Goal: Check status: Check status

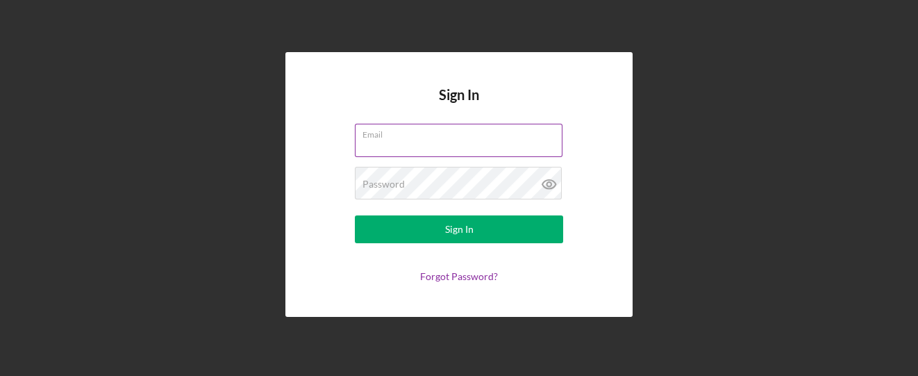
click at [361, 144] on input "Email" at bounding box center [459, 140] width 208 height 33
type input "[EMAIL_ADDRESS][DOMAIN_NAME]"
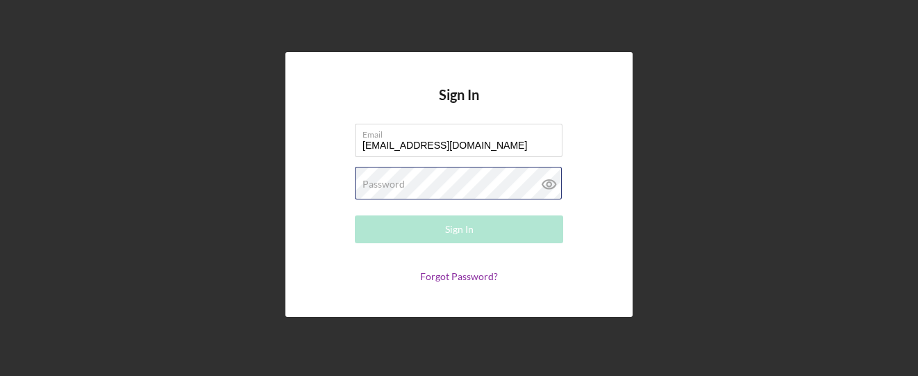
click at [405, 169] on div "Password Required" at bounding box center [459, 184] width 208 height 35
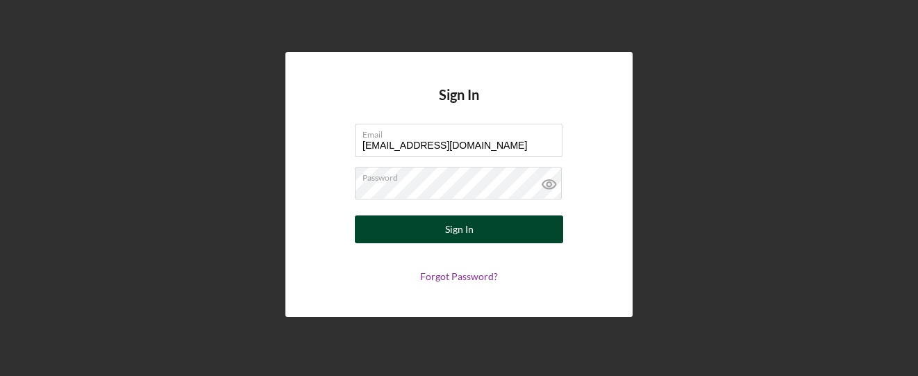
click at [433, 232] on button "Sign In" at bounding box center [459, 229] width 208 height 28
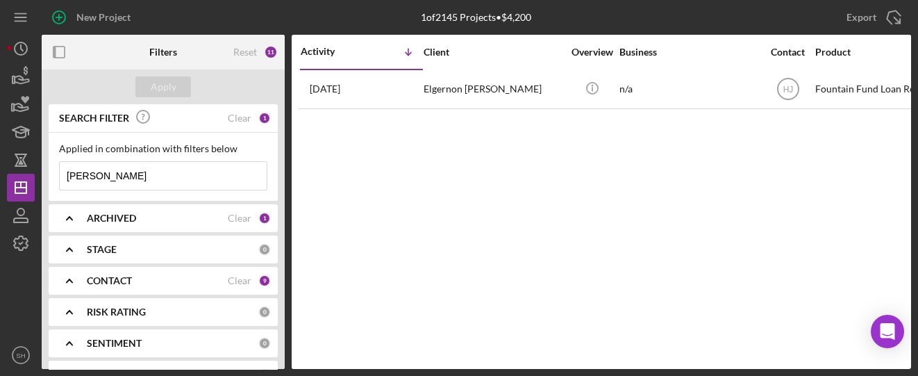
click at [164, 172] on input "Jesionek" at bounding box center [163, 176] width 207 height 28
type input "J"
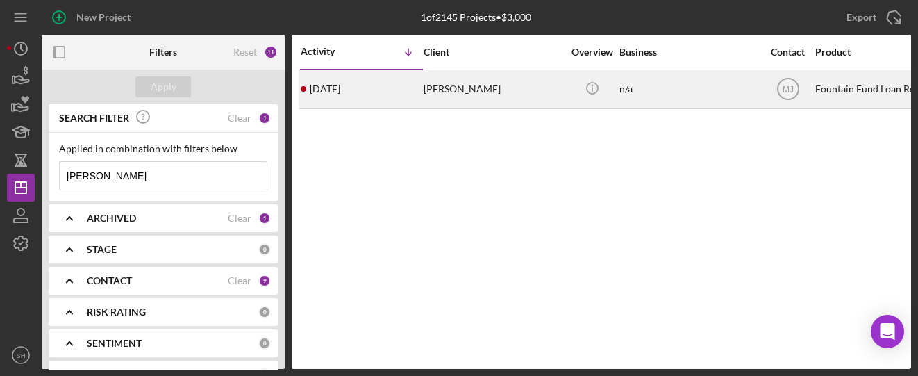
type input "gUIDRY"
click at [468, 92] on div "Corei Guidry" at bounding box center [493, 89] width 139 height 37
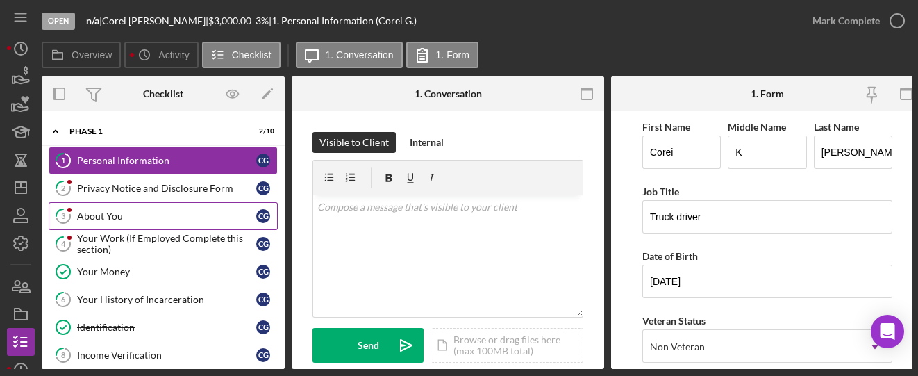
click at [102, 218] on div "About You" at bounding box center [166, 215] width 179 height 11
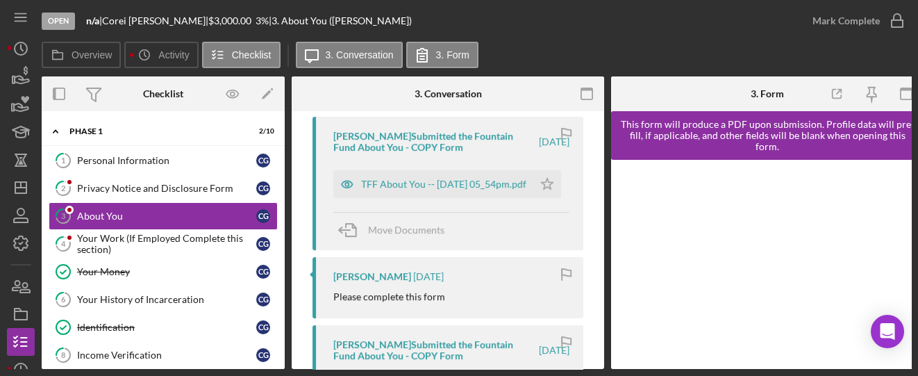
scroll to position [463, 0]
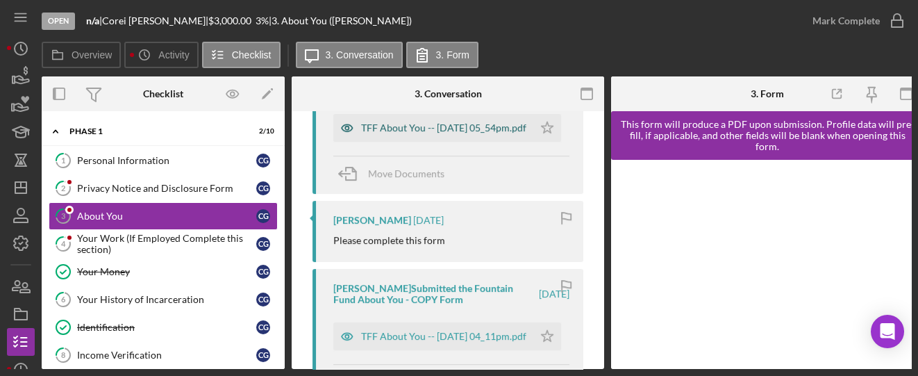
click at [410, 130] on div "TFF About You -- 2025-06-26 05_54pm.pdf" at bounding box center [443, 127] width 165 height 11
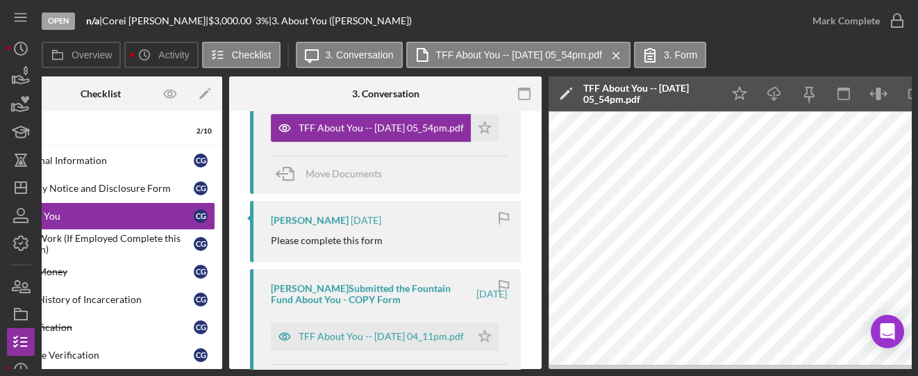
scroll to position [0, 114]
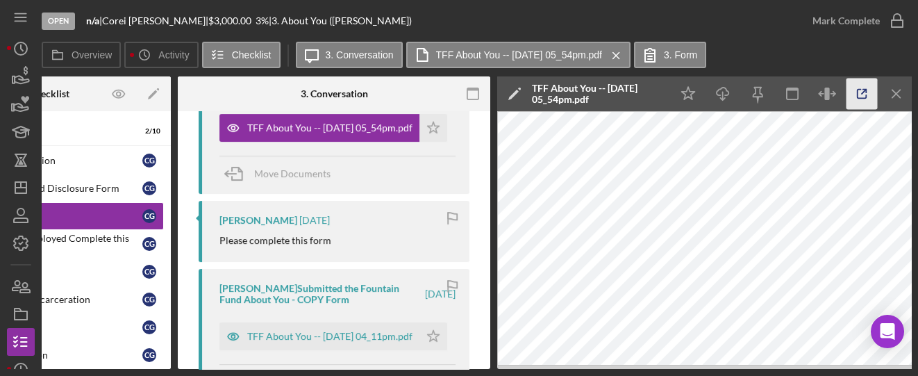
click at [869, 99] on icon "button" at bounding box center [862, 93] width 31 height 31
drag, startPoint x: 157, startPoint y: 364, endPoint x: 27, endPoint y: 347, distance: 131.0
click at [27, 348] on div "Open n/a | Corei Guidry | $3,000.00 3 % | 3. About You (Corei G.) Mark Complete…" at bounding box center [459, 184] width 904 height 369
drag, startPoint x: 136, startPoint y: 370, endPoint x: 59, endPoint y: 359, distance: 77.8
click at [60, 359] on div "Open n/a | Corei Guidry | $3,000.00 3 % | 3. About You (Corei G.) Mark Complete…" at bounding box center [459, 188] width 918 height 376
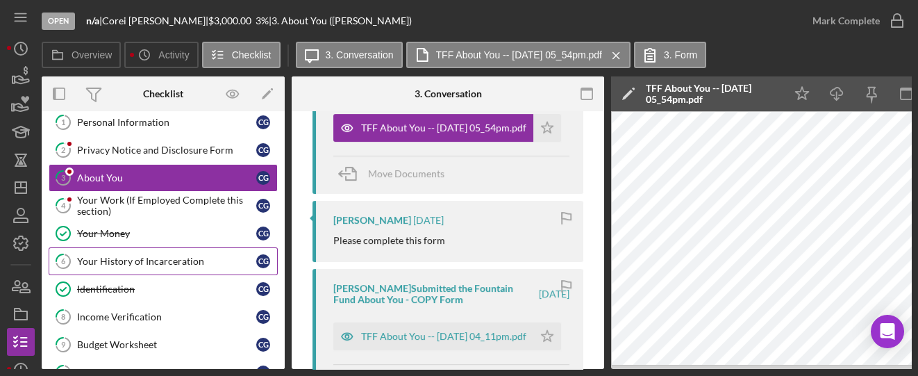
scroll to position [68, 0]
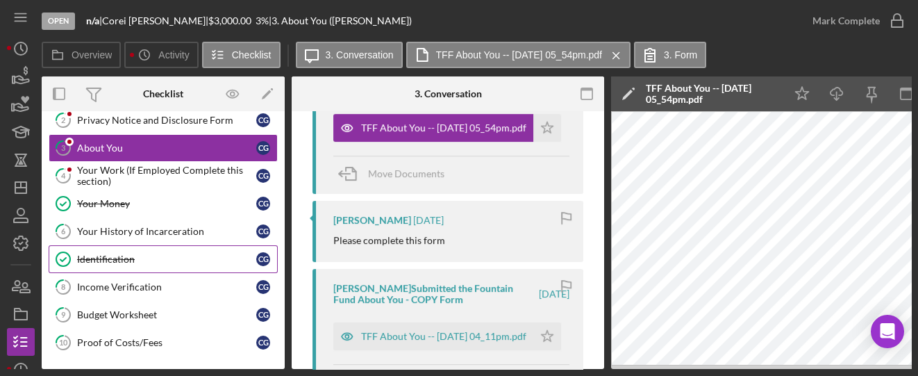
click at [147, 255] on div "Identification" at bounding box center [166, 259] width 179 height 11
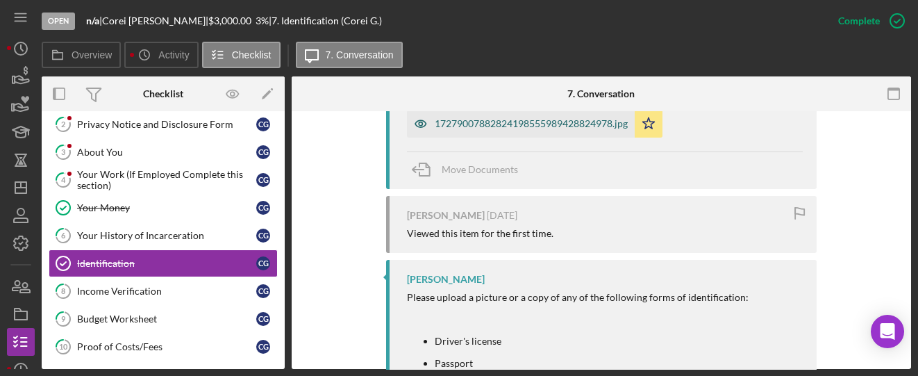
scroll to position [463, 0]
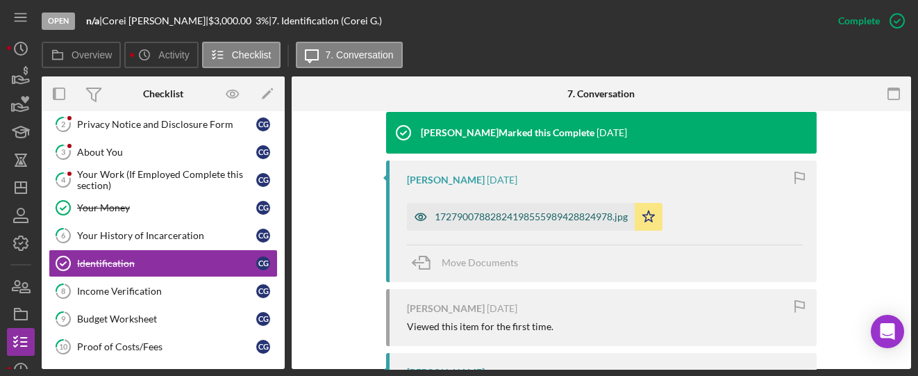
click at [499, 216] on div "17279007882824198555989428824978.jpg" at bounding box center [531, 216] width 193 height 11
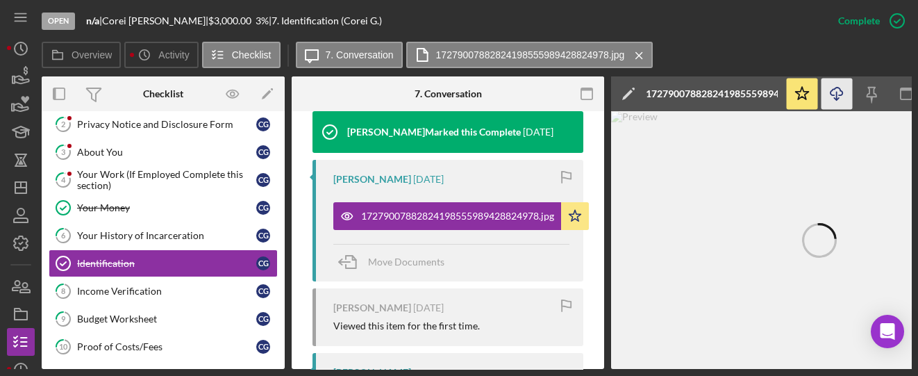
click at [838, 94] on icon "Icon/Download" at bounding box center [837, 93] width 31 height 31
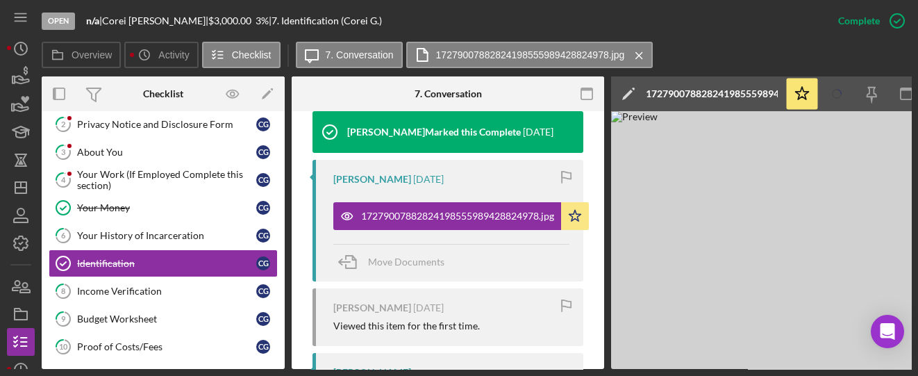
drag, startPoint x: 679, startPoint y: 370, endPoint x: 734, endPoint y: 379, distance: 56.2
click at [734, 375] on html "Open n/a | Corei Guidry | $3,000.00 3 % | 7. Identification (Corei G.) Complete…" at bounding box center [459, 188] width 918 height 376
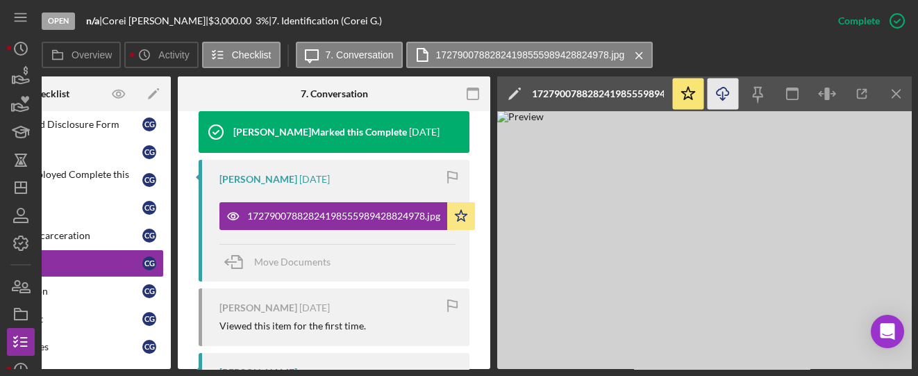
scroll to position [0, 0]
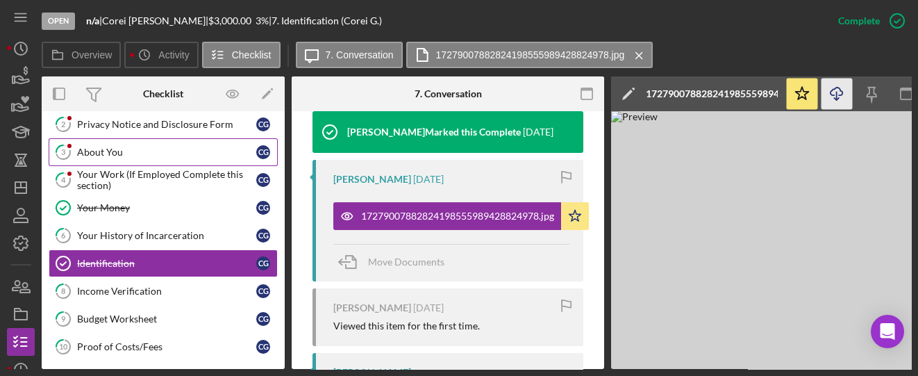
click at [97, 148] on div "About You" at bounding box center [166, 152] width 179 height 11
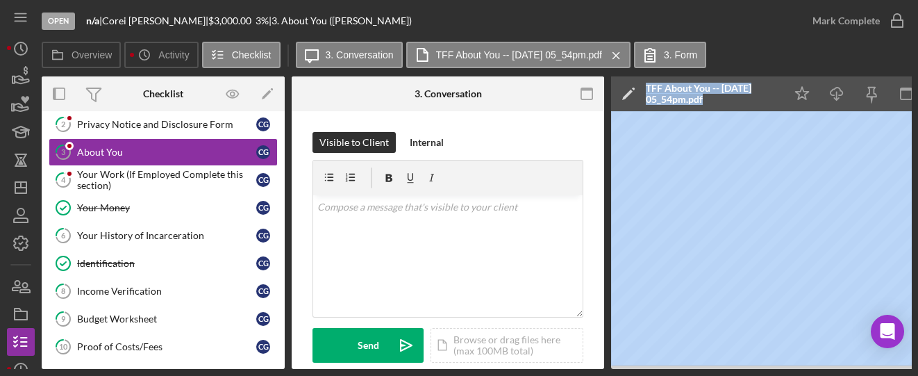
drag, startPoint x: 606, startPoint y: 365, endPoint x: 689, endPoint y: 365, distance: 83.4
click at [689, 365] on div "Overview Internal Workflow Stage Open Icon/Dropdown Arrow Archive (can unarchiv…" at bounding box center [477, 222] width 870 height 292
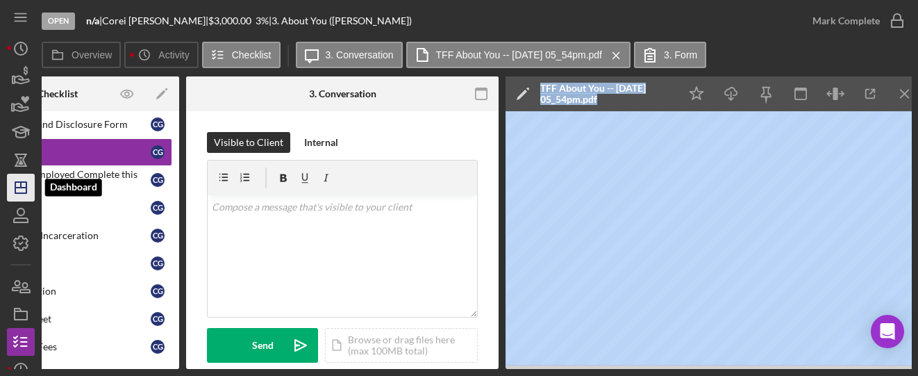
click at [22, 196] on icon "Icon/Dashboard" at bounding box center [20, 187] width 35 height 35
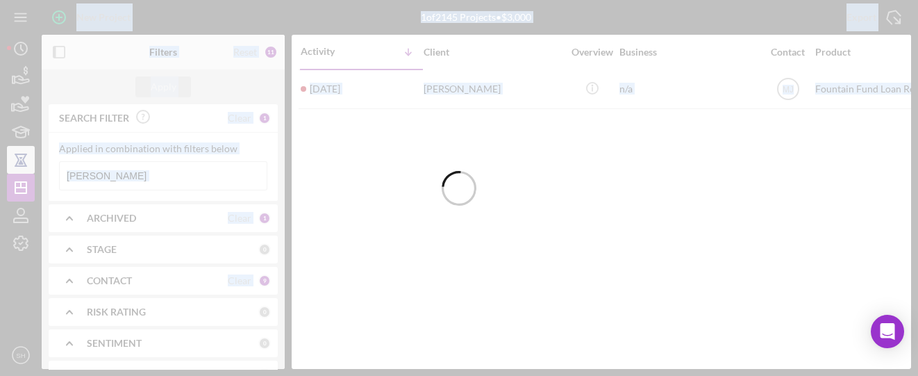
drag, startPoint x: 108, startPoint y: 167, endPoint x: 27, endPoint y: 159, distance: 81.6
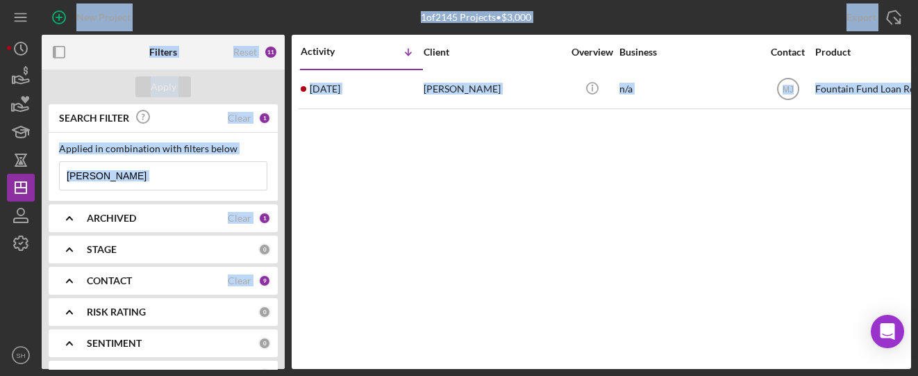
click at [159, 183] on input "gUIDRY" at bounding box center [163, 176] width 207 height 28
click at [141, 171] on input "gUIDRY" at bounding box center [163, 176] width 207 height 28
click at [130, 175] on input "gUIDRY" at bounding box center [163, 176] width 207 height 28
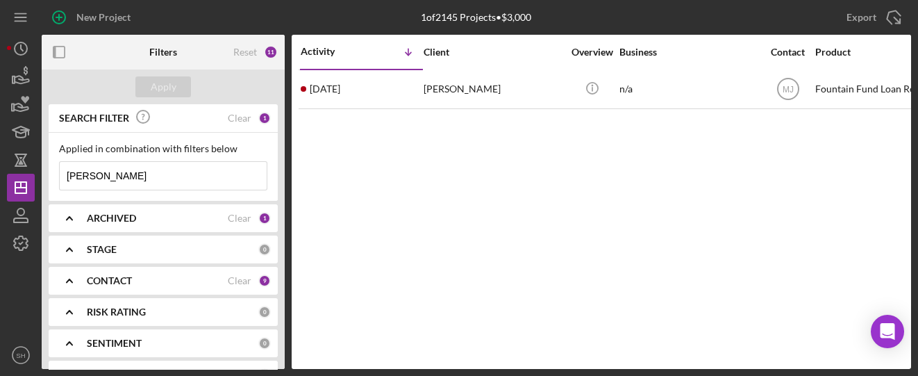
drag, startPoint x: 131, startPoint y: 176, endPoint x: 49, endPoint y: 172, distance: 82.8
click at [49, 172] on div "Applied in combination with filters below gUIDRY Icon/Menu Close" at bounding box center [163, 167] width 229 height 68
type input "sIMMONS"
click at [142, 179] on input "sIMMONS" at bounding box center [163, 176] width 207 height 28
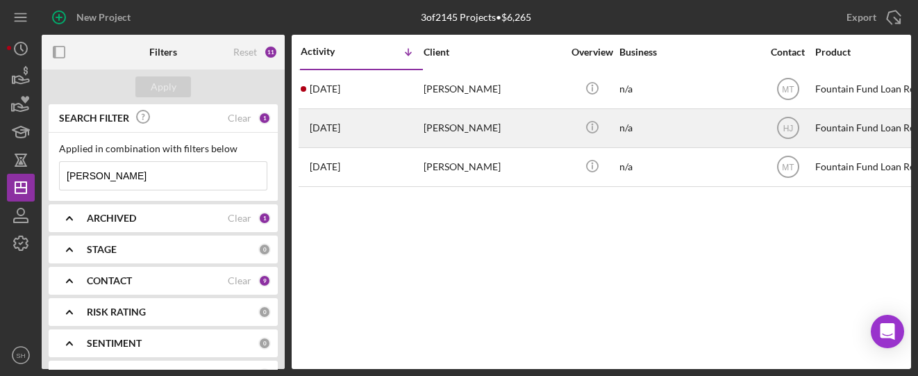
click at [445, 134] on div "[PERSON_NAME]" at bounding box center [493, 128] width 139 height 37
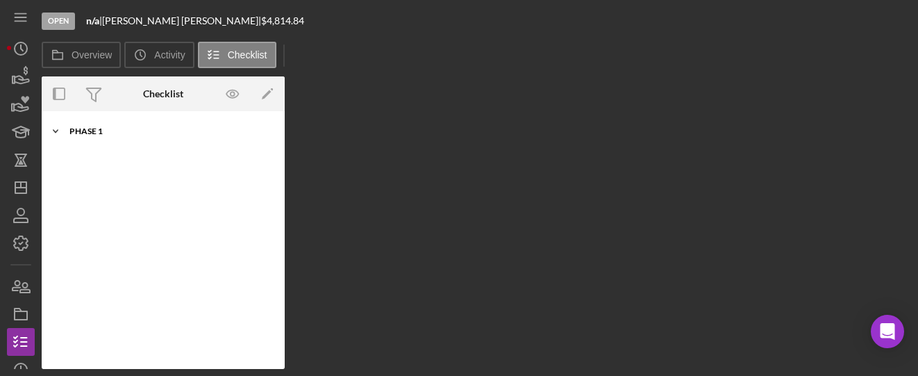
click at [92, 124] on div "Icon/Expander Phase 1 10 / 10" at bounding box center [163, 131] width 243 height 28
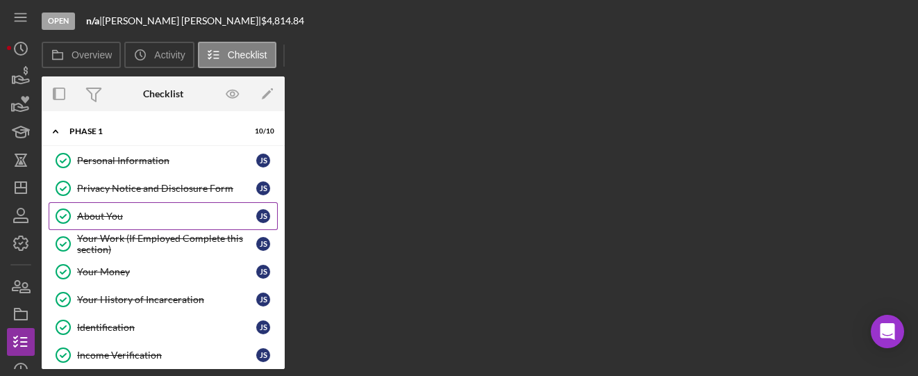
click at [88, 223] on link "About You About You J S" at bounding box center [163, 216] width 229 height 28
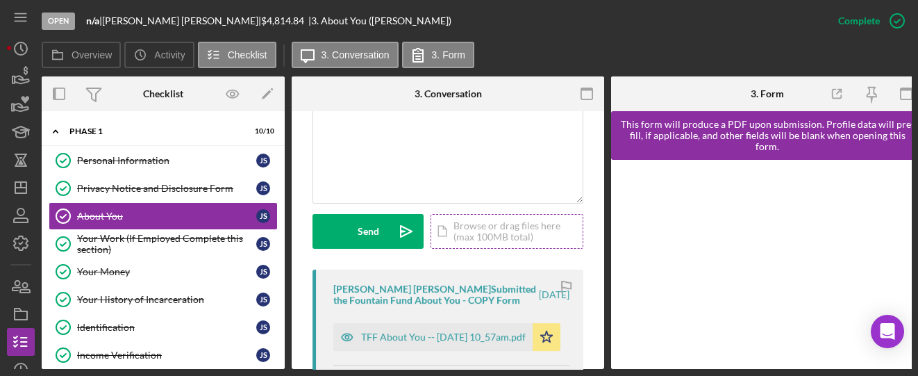
scroll to position [463, 0]
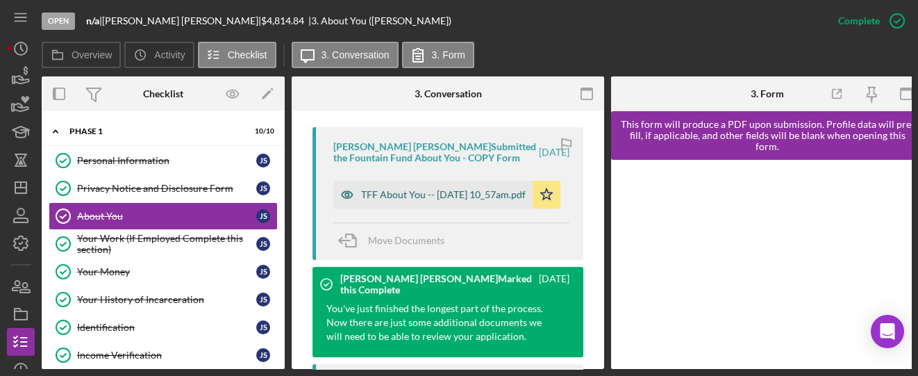
click at [402, 195] on div "TFF About You -- 2025-07-21 10_57am.pdf" at bounding box center [443, 194] width 165 height 11
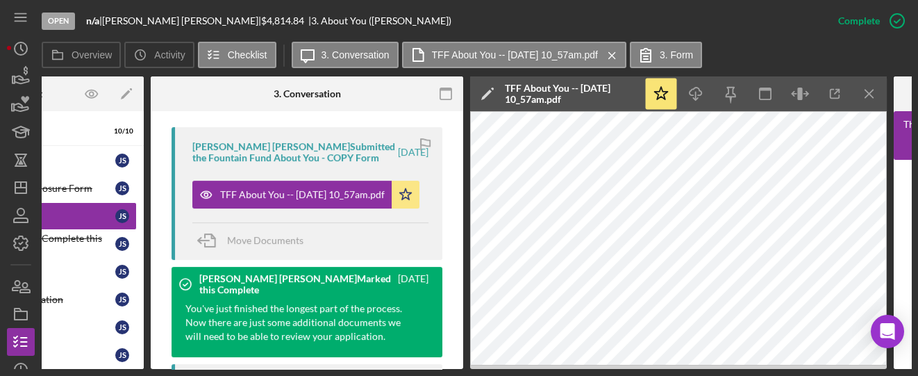
scroll to position [0, 149]
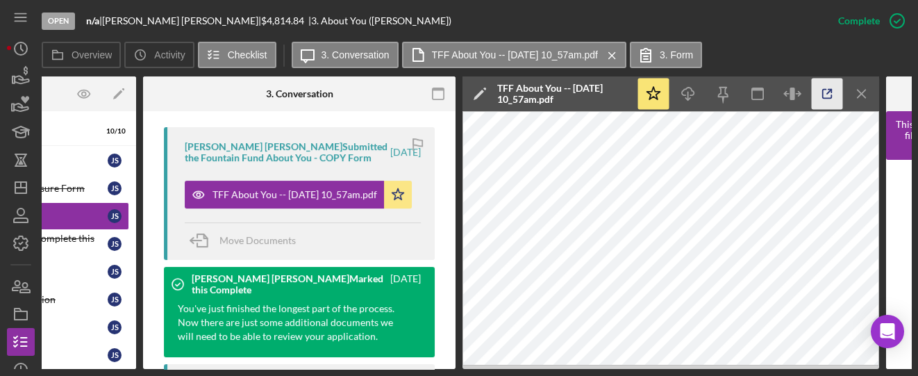
click at [825, 104] on icon "button" at bounding box center [827, 93] width 31 height 31
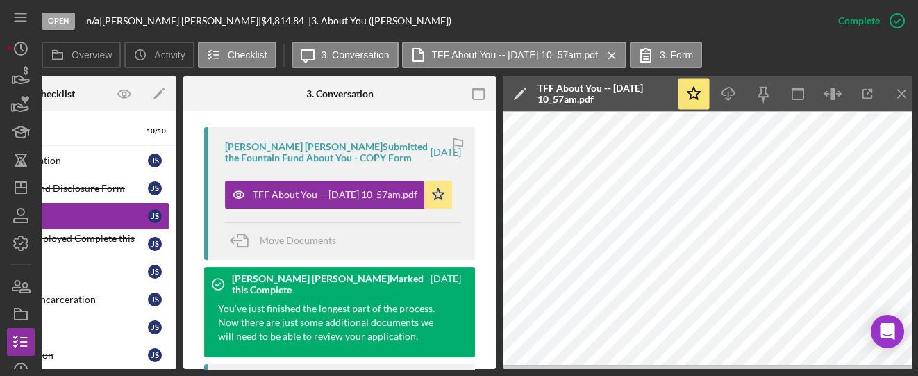
scroll to position [0, 0]
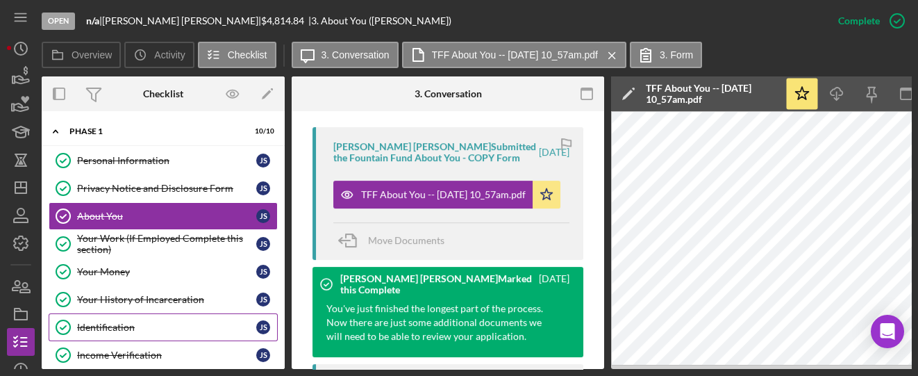
click at [112, 326] on div "Identification" at bounding box center [166, 327] width 179 height 11
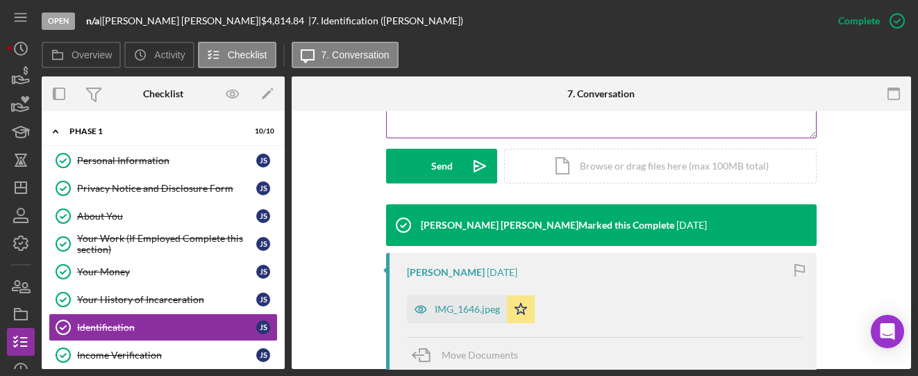
scroll to position [463, 0]
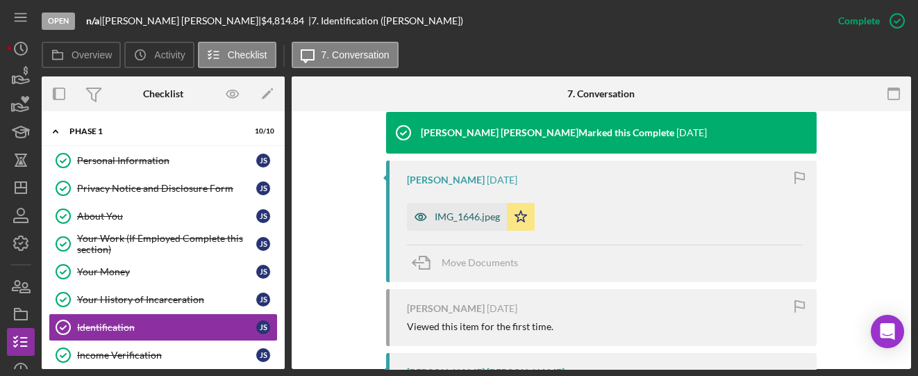
click at [448, 213] on div "IMG_1646.jpeg" at bounding box center [467, 216] width 65 height 11
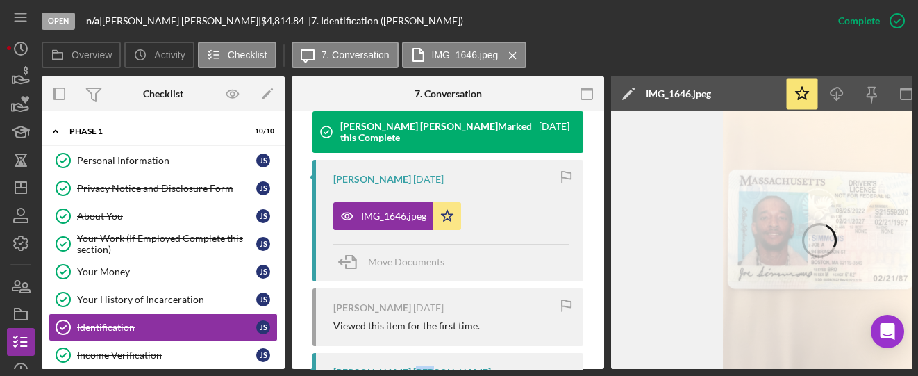
drag, startPoint x: 403, startPoint y: 370, endPoint x: 445, endPoint y: 370, distance: 42.4
click at [447, 370] on div "Open n/a | Joe Simmons | $4,814.84 | 7. Identification (Joe S.) Complete Mark I…" at bounding box center [459, 188] width 918 height 376
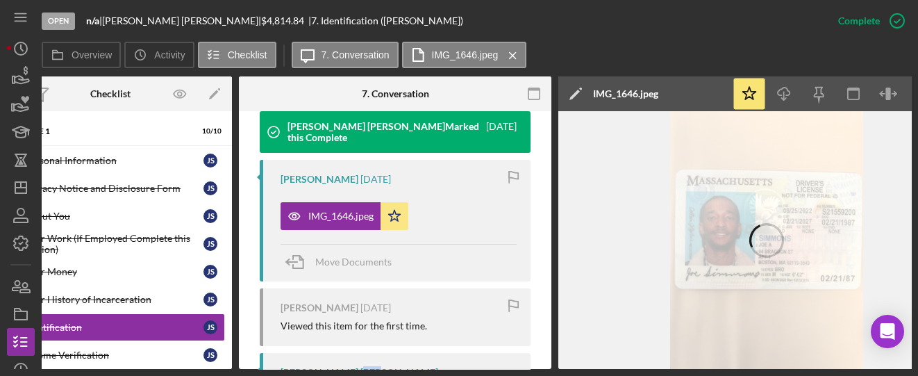
scroll to position [0, 116]
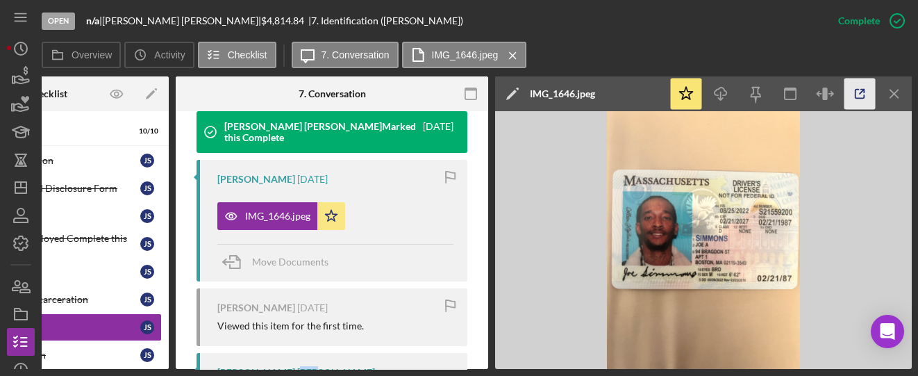
click at [868, 98] on icon "button" at bounding box center [860, 93] width 31 height 31
drag, startPoint x: 163, startPoint y: 370, endPoint x: 53, endPoint y: 367, distance: 109.8
click at [53, 368] on div "Open n/a | Joe Simmons | $4,814.84 | 7. Identification (Joe S.) Complete Mark I…" at bounding box center [459, 188] width 918 height 376
drag, startPoint x: 160, startPoint y: 370, endPoint x: 108, endPoint y: 368, distance: 52.8
click at [108, 368] on div "Open n/a | Joe Simmons | $4,814.84 | 7. Identification (Joe S.) Complete Mark I…" at bounding box center [459, 188] width 918 height 376
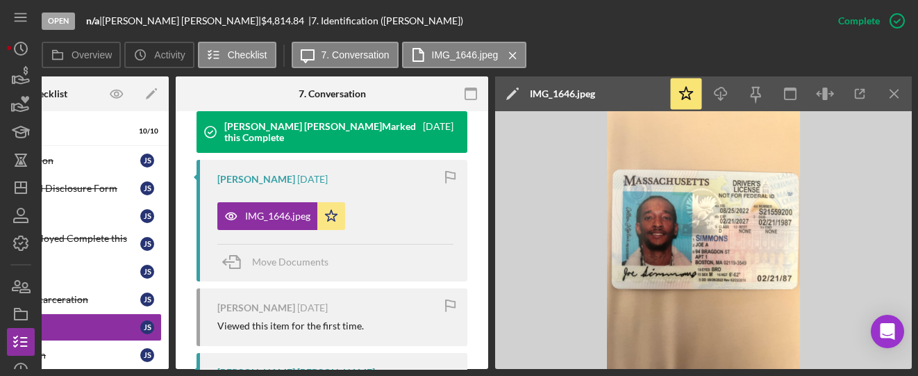
drag, startPoint x: 170, startPoint y: 370, endPoint x: 124, endPoint y: 367, distance: 46.0
click at [125, 367] on div "Open n/a | Joe Simmons | $4,814.84 | 7. Identification (Joe S.) Complete Mark I…" at bounding box center [459, 188] width 918 height 376
click at [76, 190] on div "Privacy Notice and Disclosure Form" at bounding box center [50, 188] width 179 height 11
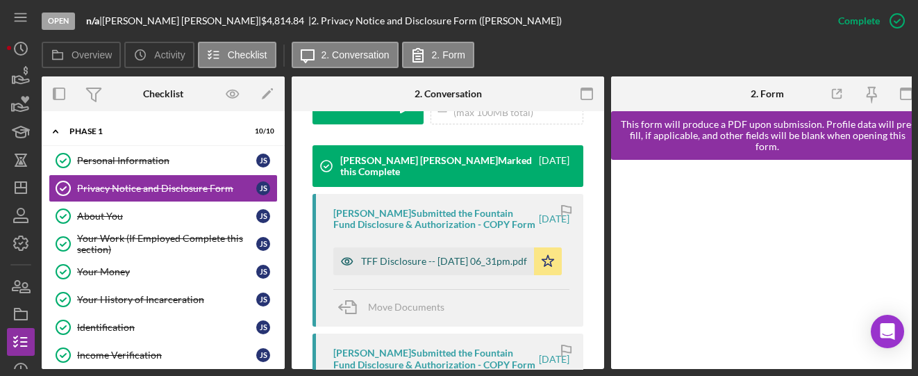
scroll to position [463, 0]
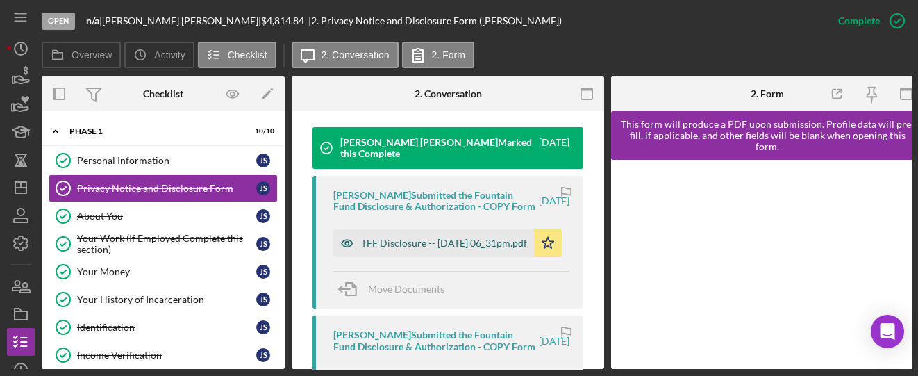
click at [427, 249] on div "TFF Disclosure -- 2025-07-09 06_31pm.pdf" at bounding box center [444, 243] width 166 height 11
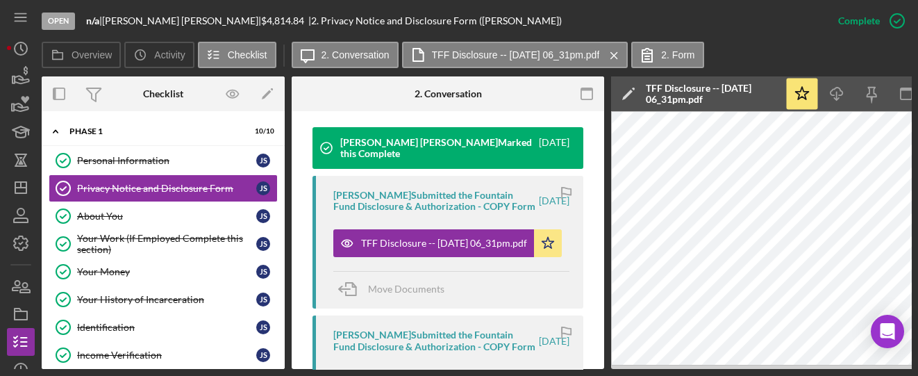
drag, startPoint x: 595, startPoint y: 372, endPoint x: 640, endPoint y: 368, distance: 45.3
click at [640, 368] on div "Open n/a | Joe Simmons | $4,814.84 | 2. Privacy Notice and Disclosure Form (Joe…" at bounding box center [459, 188] width 918 height 376
drag, startPoint x: 425, startPoint y: 370, endPoint x: 443, endPoint y: 370, distance: 17.4
click at [443, 370] on div "Open n/a | Joe Simmons | $4,814.84 | 2. Privacy Notice and Disclosure Form (Joe…" at bounding box center [459, 188] width 918 height 376
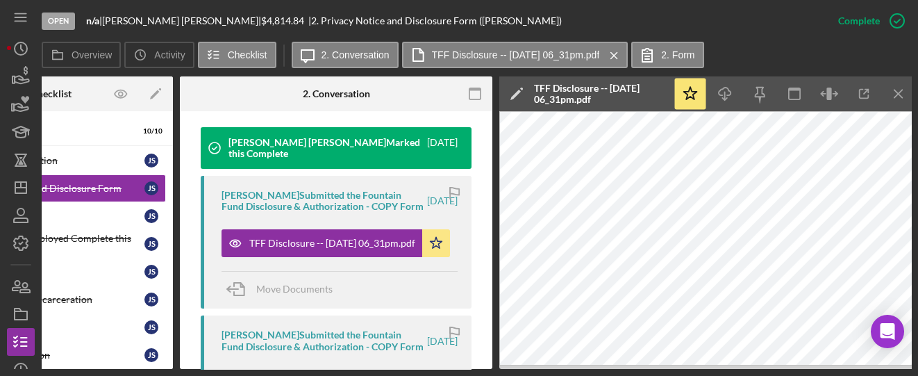
scroll to position [0, 163]
